Goal: Information Seeking & Learning: Learn about a topic

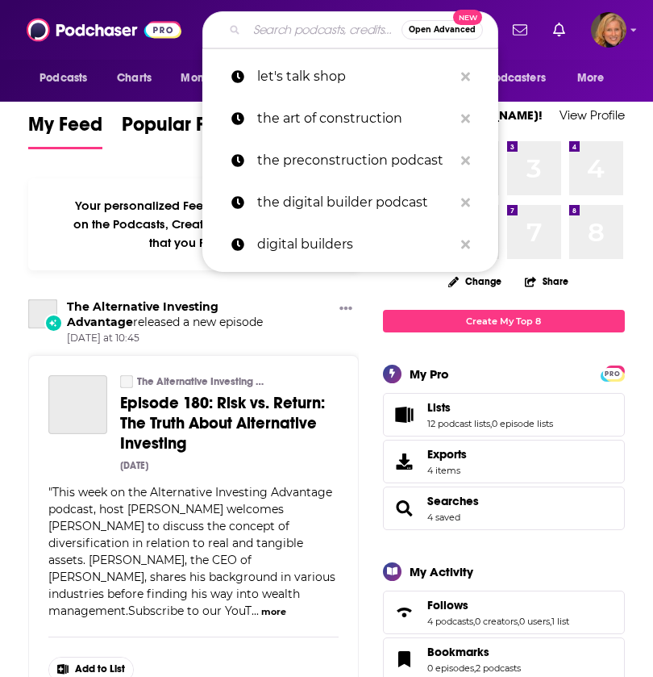
click at [301, 33] on input "Search podcasts, credits, & more..." at bounding box center [324, 30] width 155 height 26
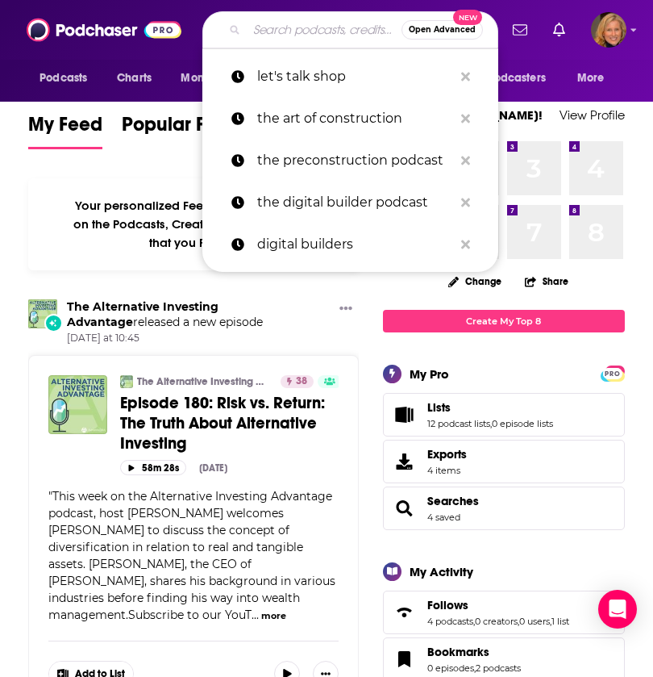
paste input "Elite Expert Insider podcast"
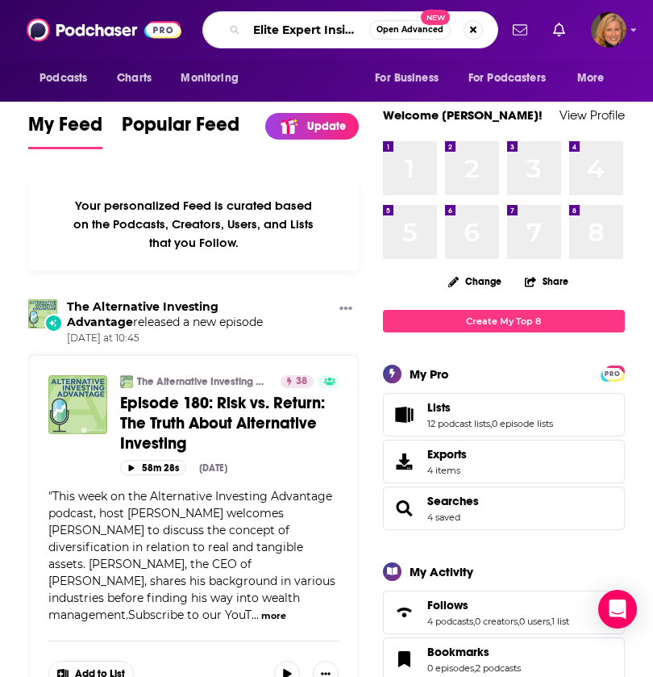
type input "Elite Expert Insider podcast"
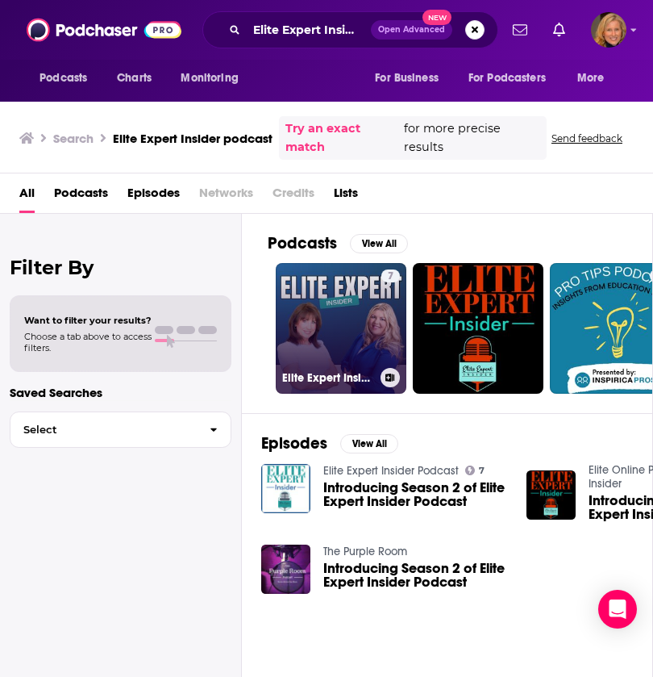
click at [341, 303] on link "7 Elite Expert Insider Podcast" at bounding box center [341, 328] width 131 height 131
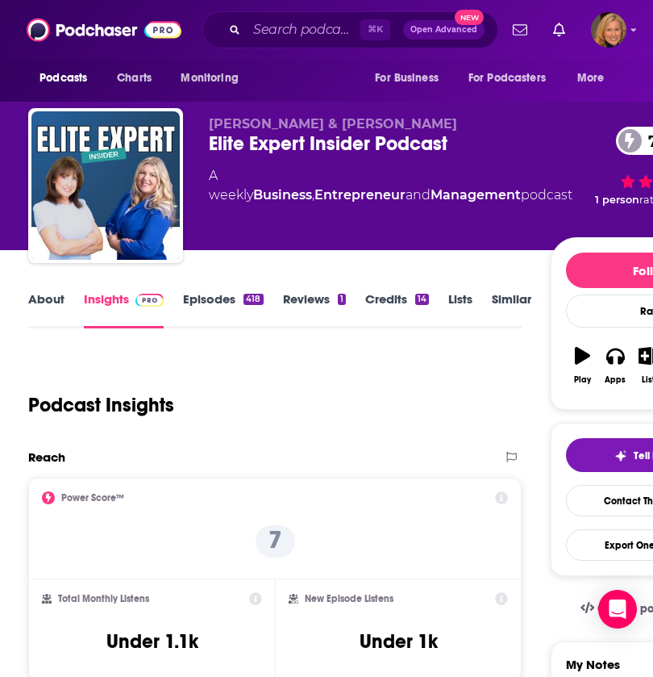
click at [43, 299] on link "About" at bounding box center [46, 309] width 36 height 37
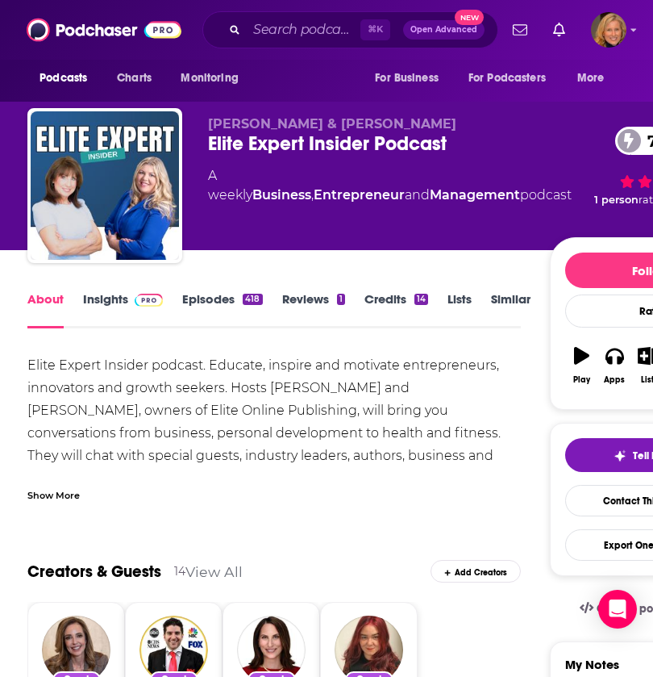
scroll to position [0, 1]
